Goal: Task Accomplishment & Management: Complete application form

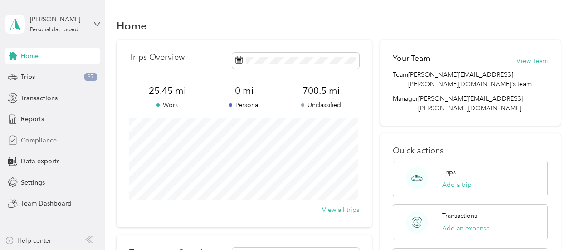
click at [44, 142] on span "Compliance" at bounding box center [39, 141] width 36 height 10
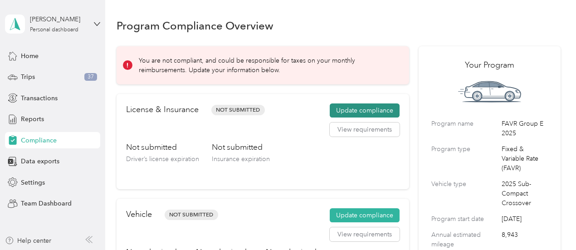
click at [380, 109] on button "Update compliance" at bounding box center [365, 110] width 70 height 15
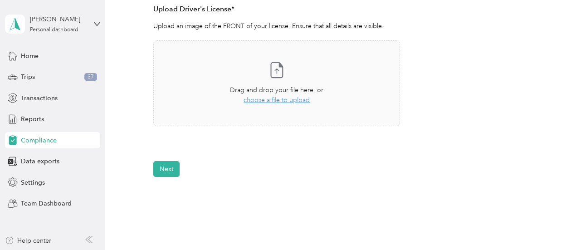
scroll to position [227, 0]
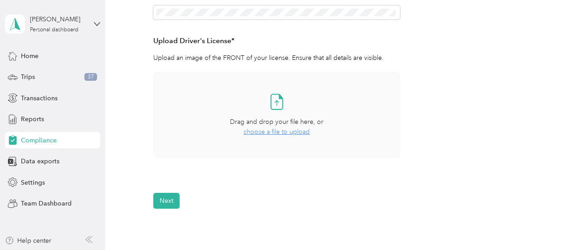
click at [259, 129] on span "choose a file to upload" at bounding box center [277, 132] width 66 height 8
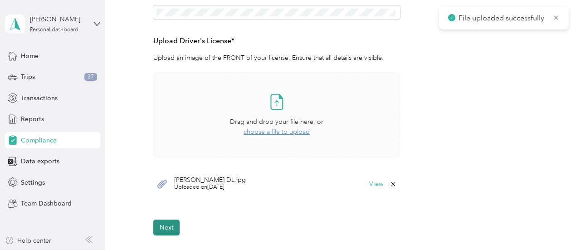
click at [163, 225] on button "Next" at bounding box center [166, 228] width 26 height 16
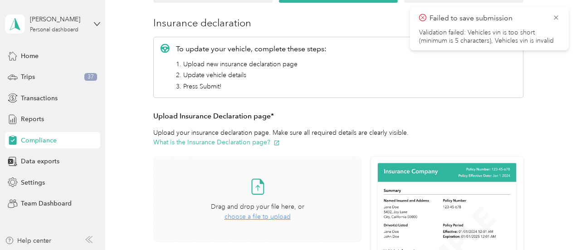
scroll to position [147, 0]
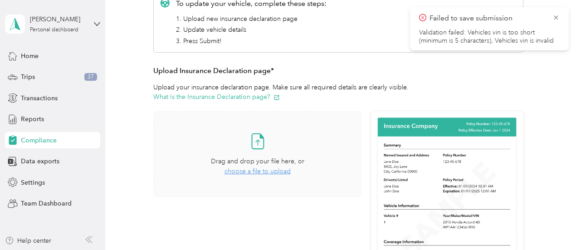
click at [271, 174] on span "choose a file to upload" at bounding box center [258, 171] width 66 height 8
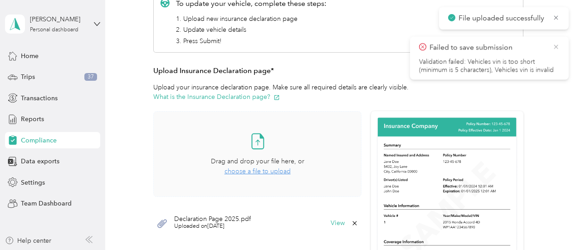
click at [556, 45] on icon at bounding box center [555, 47] width 7 height 8
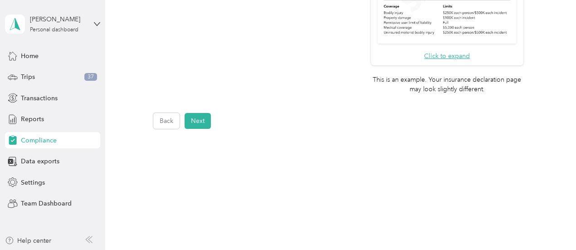
scroll to position [403, 0]
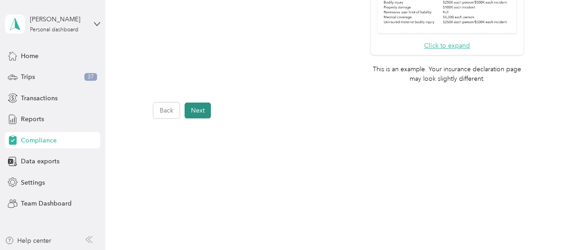
click at [191, 113] on button "Next" at bounding box center [198, 111] width 26 height 16
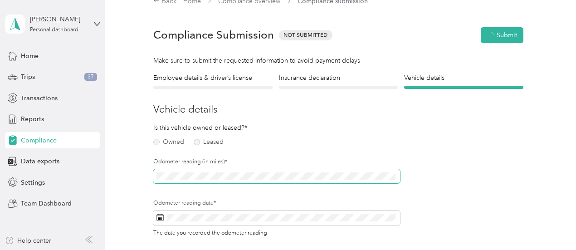
scroll to position [11, 0]
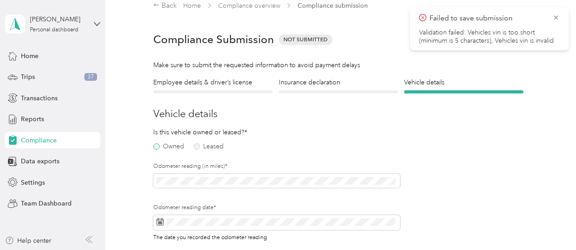
click at [155, 147] on label "Owned" at bounding box center [168, 146] width 31 height 6
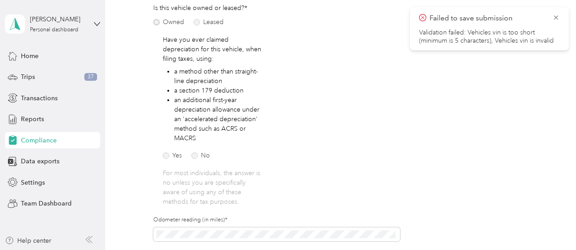
scroll to position [147, 0]
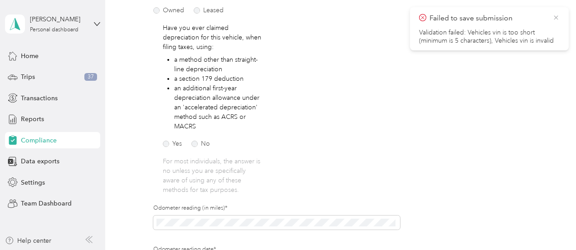
click at [552, 18] on icon at bounding box center [555, 18] width 7 height 8
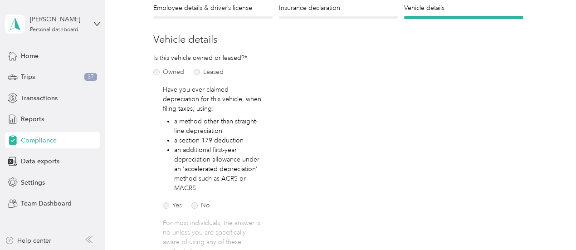
scroll to position [102, 0]
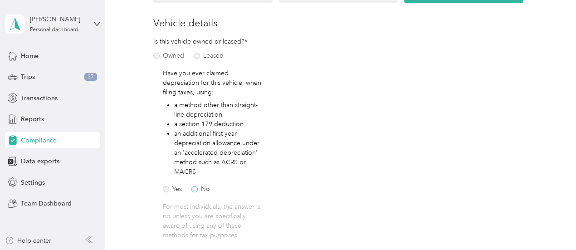
click at [197, 187] on label "No" at bounding box center [200, 189] width 19 height 6
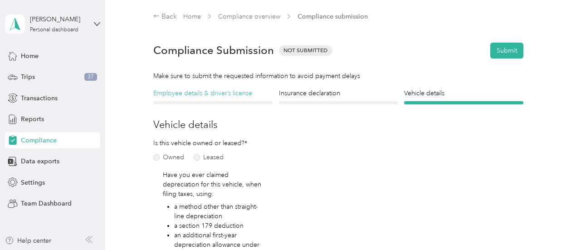
click at [209, 93] on h4 "Employee details & driver’s license" at bounding box center [212, 93] width 119 height 10
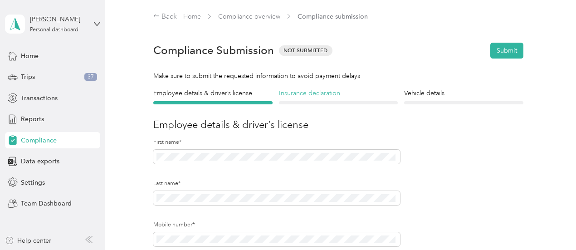
click at [308, 94] on h4 "Insurance declaration" at bounding box center [338, 93] width 119 height 10
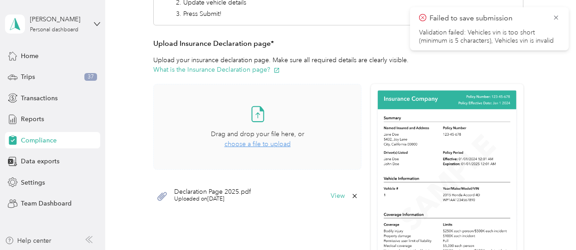
scroll to position [147, 0]
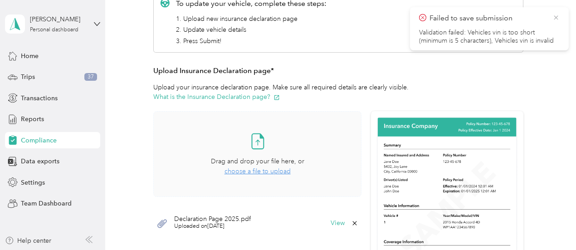
click at [554, 20] on icon at bounding box center [555, 18] width 7 height 8
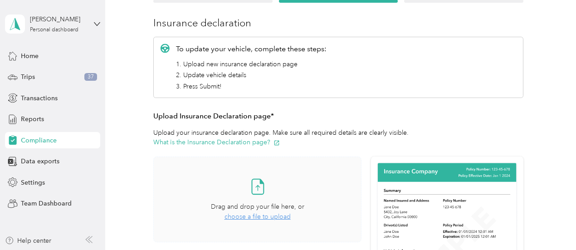
scroll to position [0, 0]
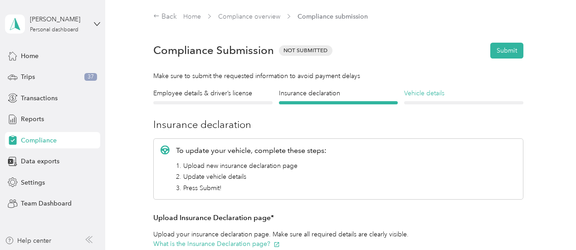
click at [413, 97] on h4 "Vehicle details" at bounding box center [463, 93] width 119 height 10
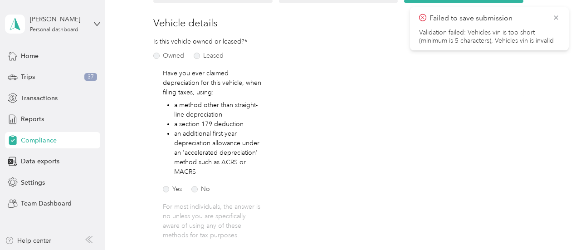
scroll to position [102, 0]
